Goal: Find specific page/section: Find specific page/section

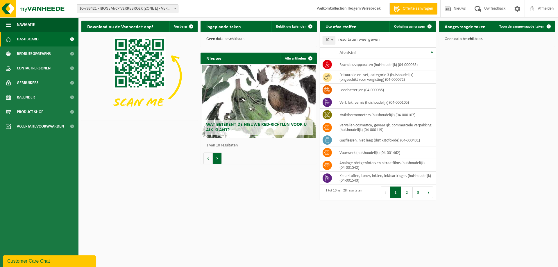
click at [217, 160] on button "Volgende" at bounding box center [217, 159] width 9 height 12
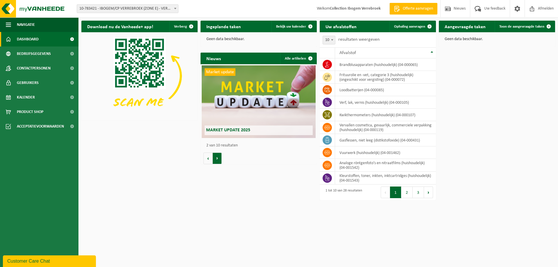
click at [217, 160] on button "Volgende" at bounding box center [217, 159] width 9 height 12
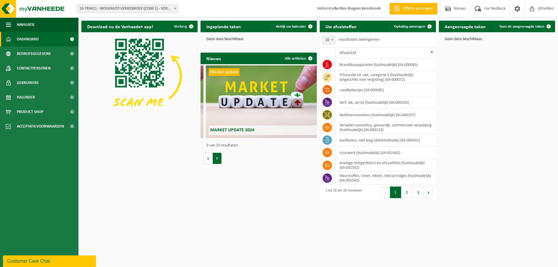
scroll to position [0, 233]
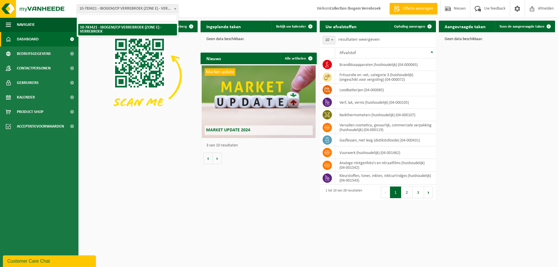
click at [174, 7] on span at bounding box center [175, 9] width 6 height 8
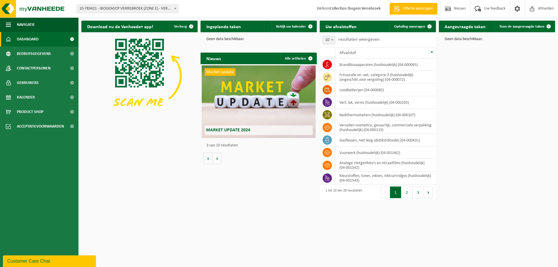
click at [174, 7] on span at bounding box center [175, 9] width 6 height 8
click at [25, 37] on span "Dashboard" at bounding box center [28, 39] width 22 height 15
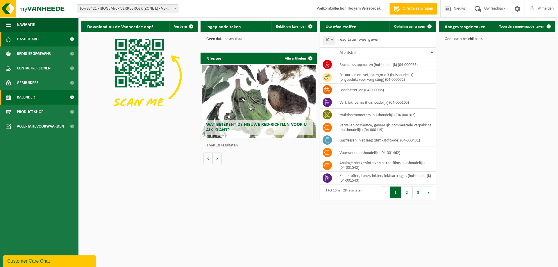
click at [47, 97] on link "Kalender" at bounding box center [39, 97] width 78 height 15
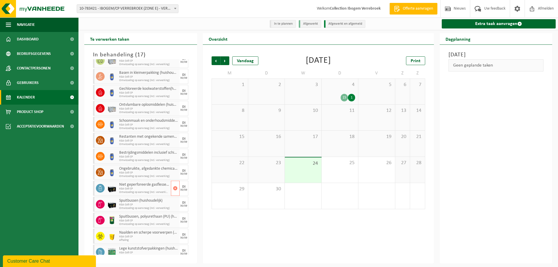
scroll to position [85, 0]
